Goal: Task Accomplishment & Management: Manage account settings

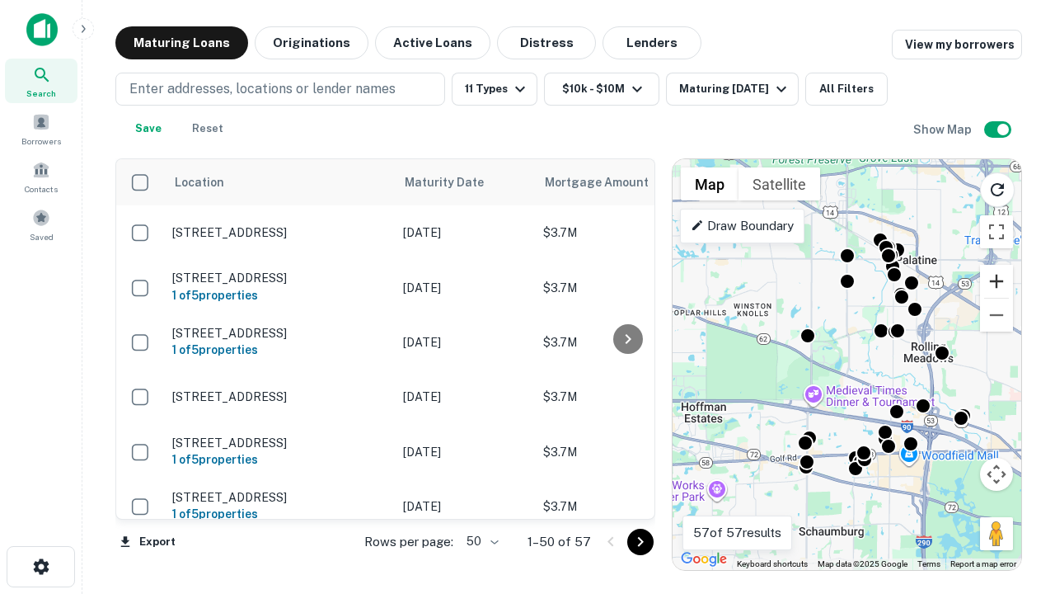
click at [997, 281] on button "Zoom in" at bounding box center [996, 281] width 33 height 33
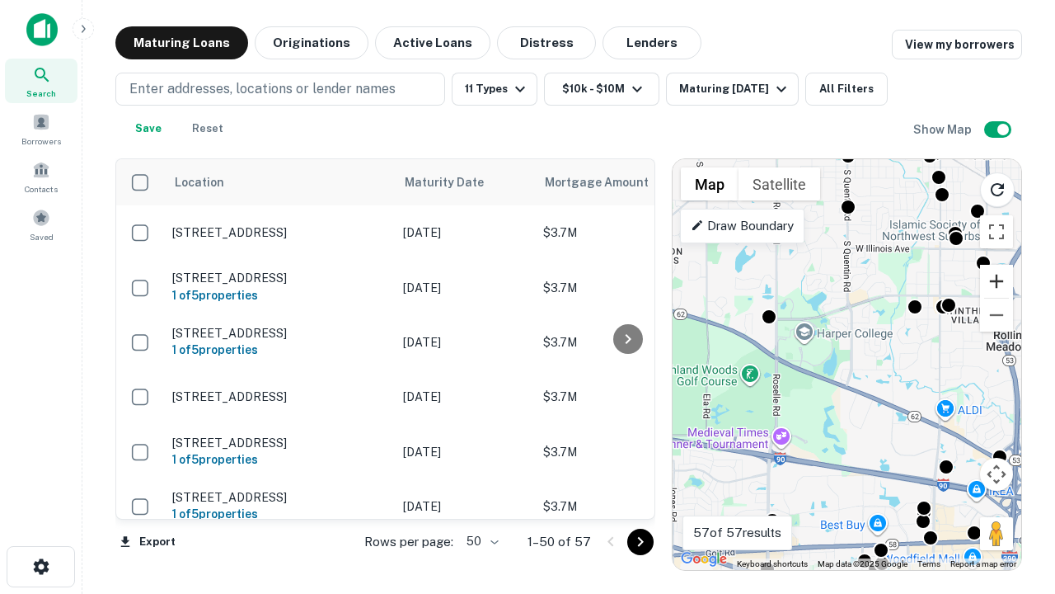
click at [997, 281] on button "Zoom in" at bounding box center [996, 281] width 33 height 33
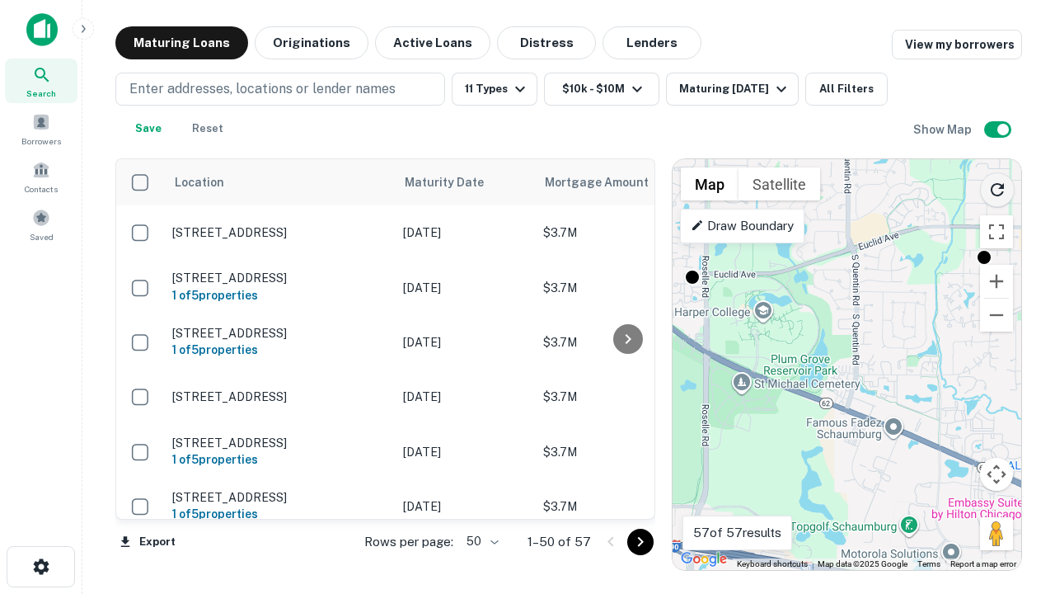
click at [998, 186] on icon "Reload search area" at bounding box center [998, 190] width 20 height 20
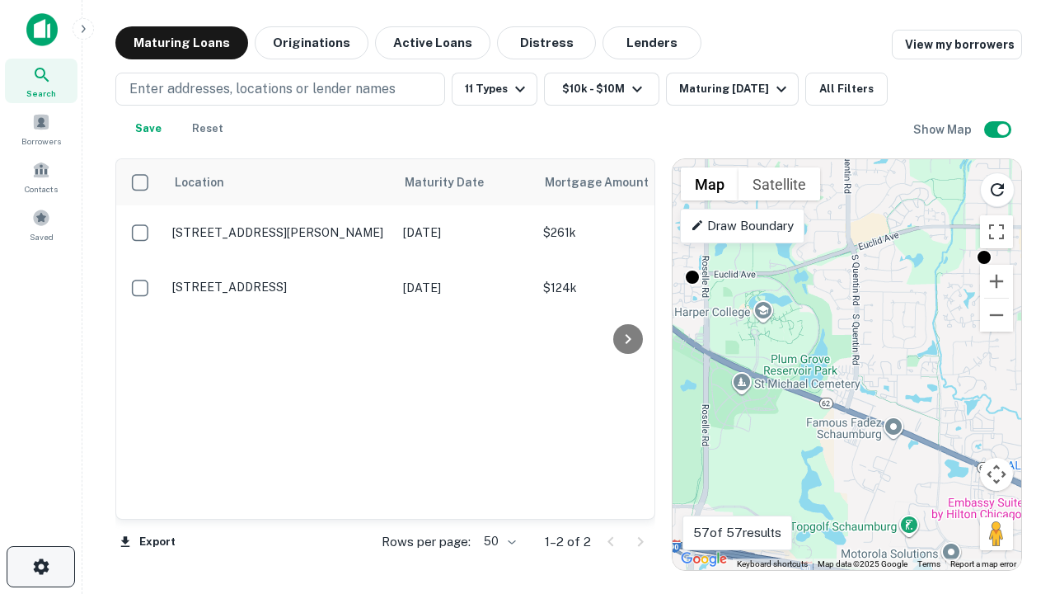
click at [40, 566] on icon "button" at bounding box center [41, 566] width 20 height 20
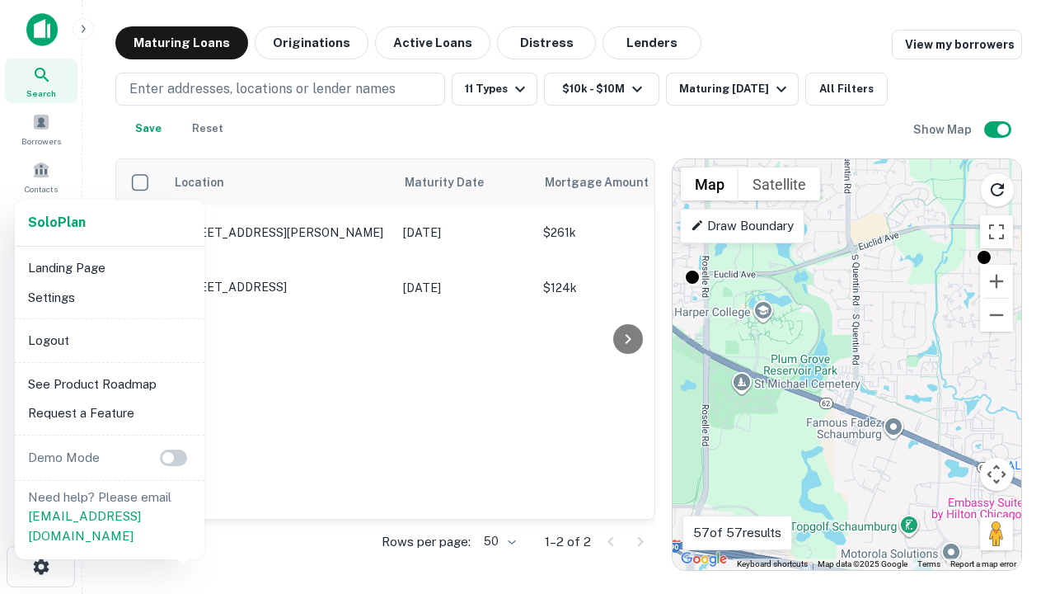
click at [109, 340] on li "Logout" at bounding box center [109, 341] width 176 height 30
